Goal: Information Seeking & Learning: Learn about a topic

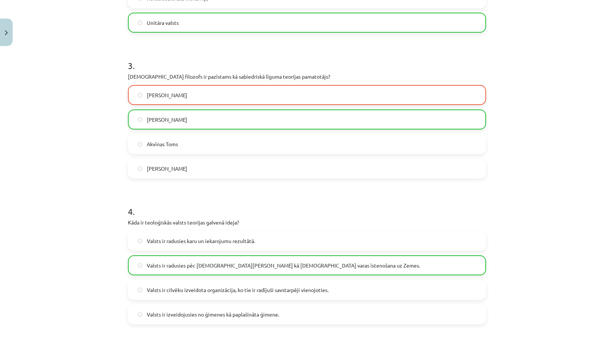
scroll to position [616, 0]
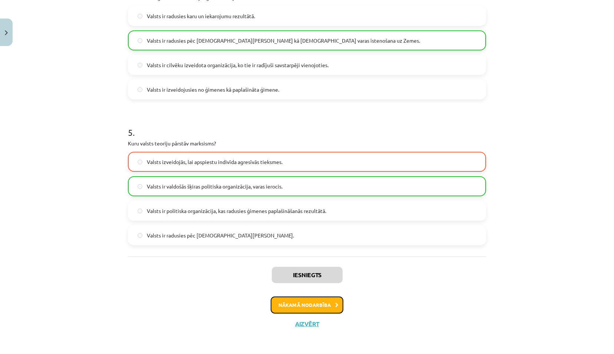
click at [297, 304] on button "Nākamā nodarbība" at bounding box center [307, 304] width 73 height 17
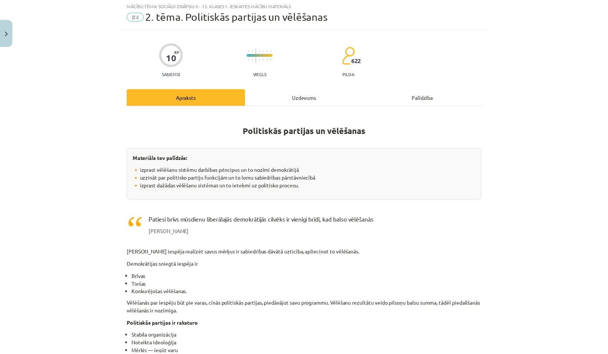
scroll to position [19, 0]
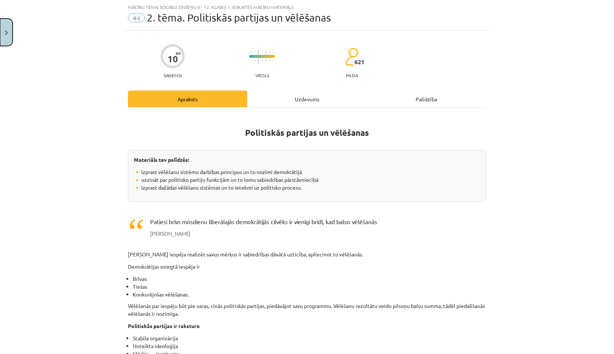
click at [7, 32] on img "Close" at bounding box center [6, 32] width 3 height 5
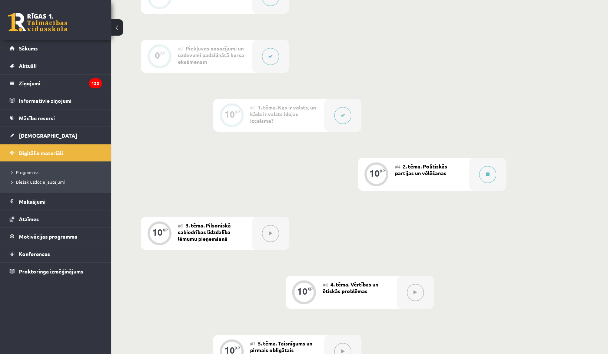
scroll to position [219, 0]
click at [58, 135] on link "[DEMOGRAPHIC_DATA]" at bounding box center [56, 135] width 92 height 17
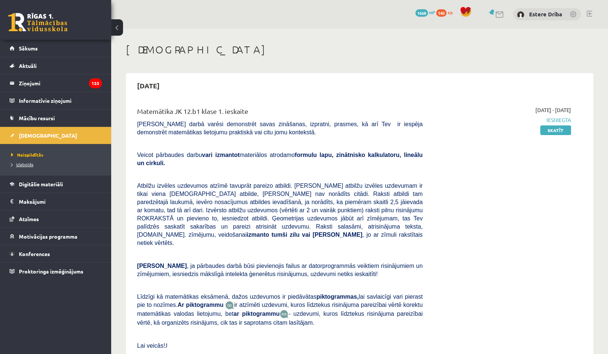
click at [25, 166] on link "Izlabotās" at bounding box center [57, 164] width 93 height 7
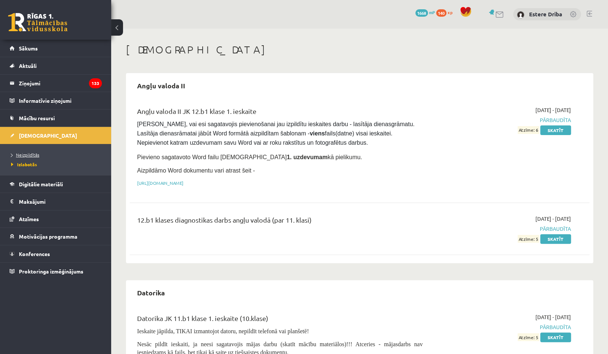
click at [33, 155] on span "Neizpildītās" at bounding box center [25, 155] width 28 height 6
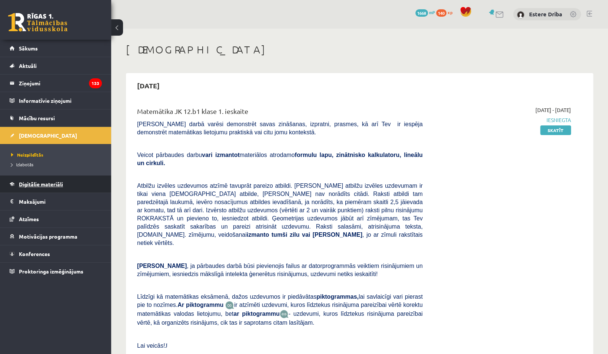
click at [32, 182] on span "Digitālie materiāli" at bounding box center [41, 184] width 44 height 7
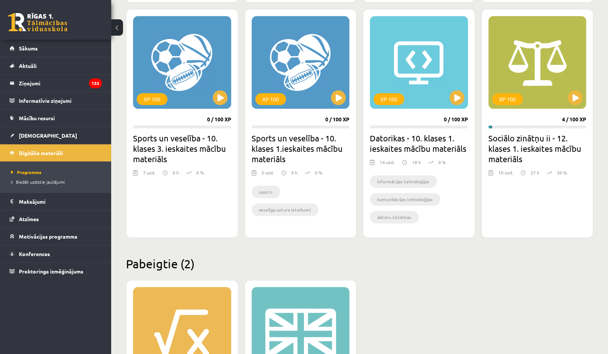
scroll to position [437, 0]
click at [584, 100] on div "XP 100" at bounding box center [538, 62] width 98 height 93
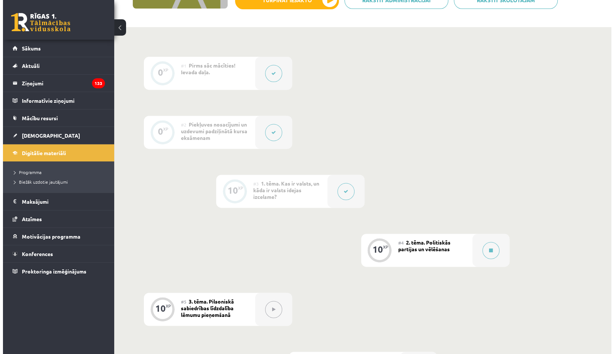
scroll to position [143, 0]
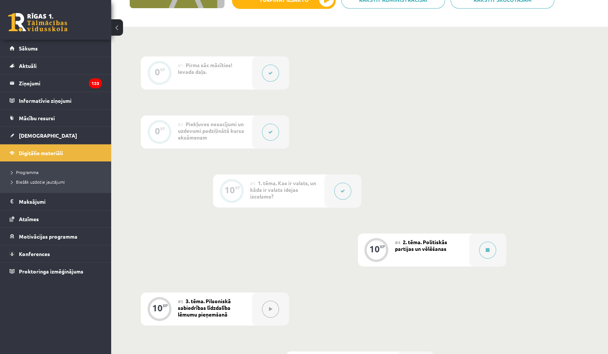
click at [346, 188] on button at bounding box center [342, 190] width 17 height 17
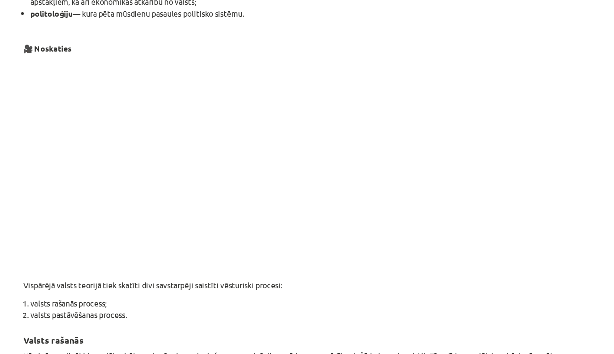
scroll to position [356, 0]
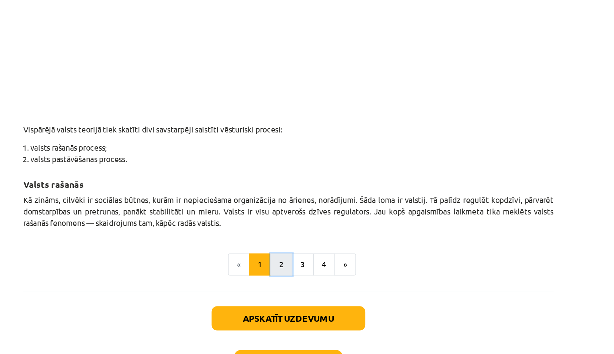
click at [304, 236] on button "2" at bounding box center [302, 239] width 15 height 15
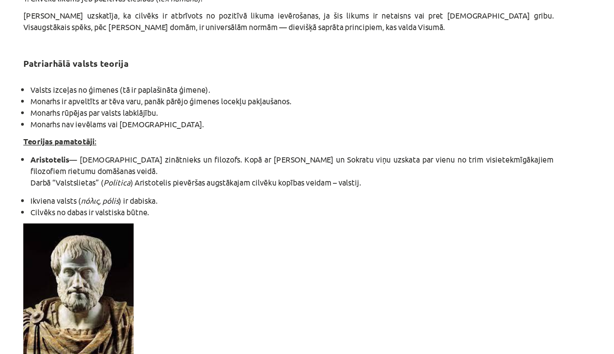
scroll to position [571, 0]
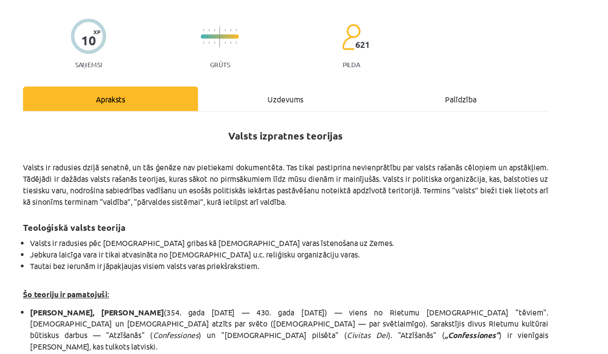
scroll to position [0, 0]
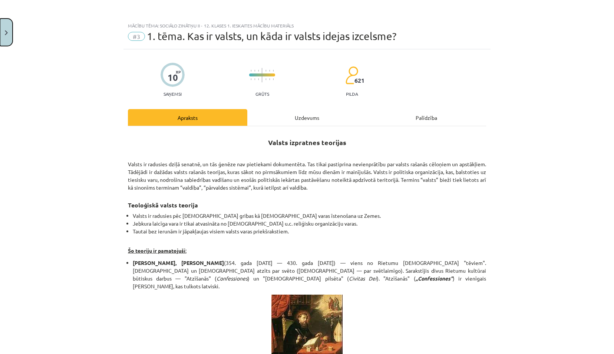
click at [5, 27] on button "Close" at bounding box center [6, 32] width 13 height 27
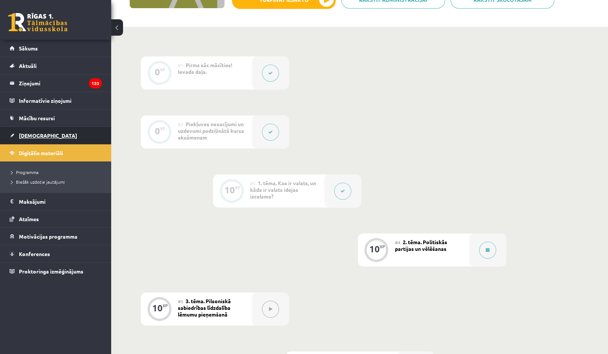
click at [48, 136] on link "[DEMOGRAPHIC_DATA]" at bounding box center [56, 135] width 92 height 17
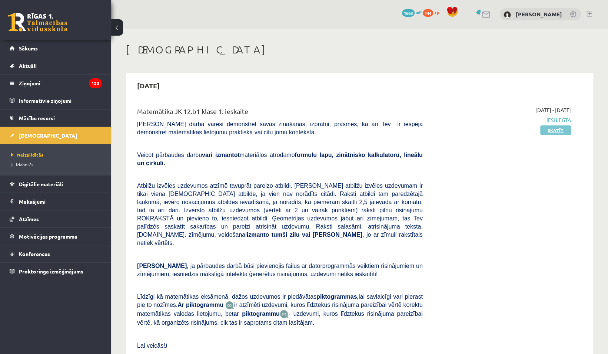
click at [555, 131] on link "Skatīt" at bounding box center [556, 130] width 31 height 10
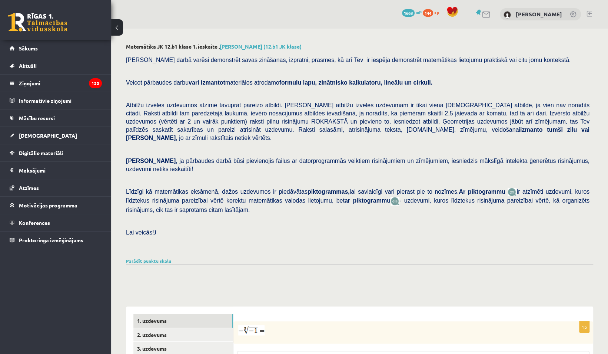
scroll to position [176, 0]
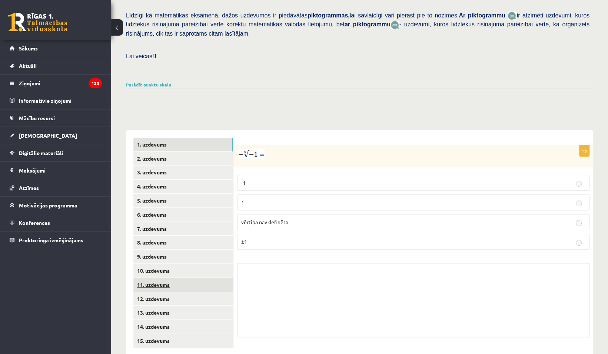
click at [169, 278] on link "11. uzdevums" at bounding box center [183, 285] width 100 height 14
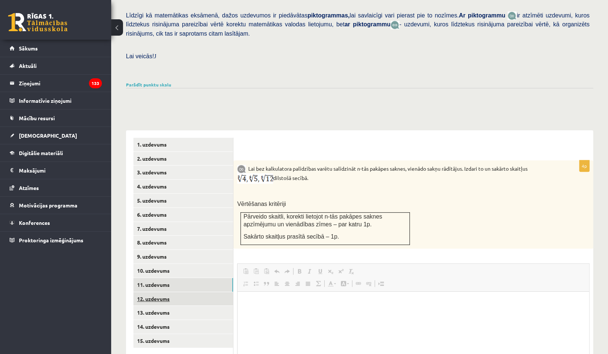
click at [169, 292] on link "12. uzdevums" at bounding box center [183, 299] width 100 height 14
